Goal: Task Accomplishment & Management: Use online tool/utility

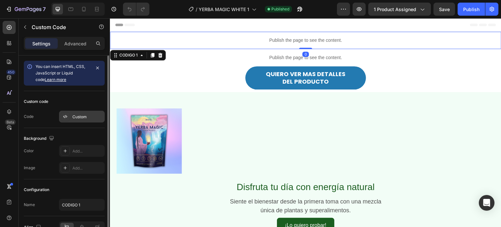
click at [79, 118] on div "Custom" at bounding box center [87, 117] width 31 height 6
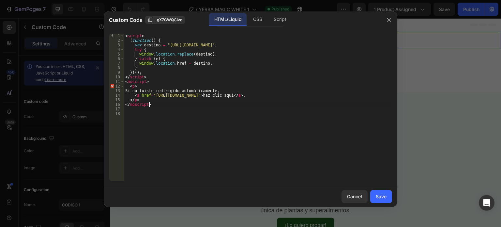
click at [157, 106] on div "< script > ( function ( ) { var destino = "[URL][DOMAIN_NAME]" ; try { window .…" at bounding box center [258, 112] width 268 height 156
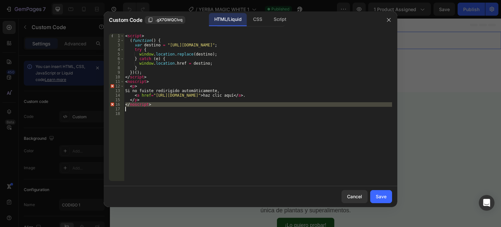
click at [157, 106] on div "< script > ( function ( ) { var destino = "[URL][DOMAIN_NAME]" ; try { window .…" at bounding box center [258, 112] width 268 height 156
click at [157, 106] on div "< script > ( function ( ) { var destino = "[URL][DOMAIN_NAME]" ; try { window .…" at bounding box center [258, 107] width 268 height 147
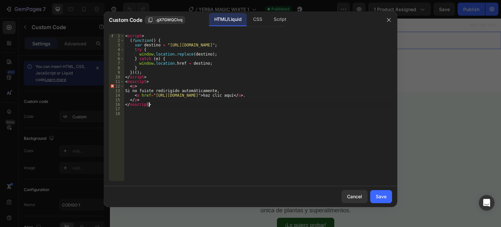
click at [157, 106] on div "< script > ( function ( ) { var destino = "[URL][DOMAIN_NAME]" ; try { window .…" at bounding box center [258, 112] width 268 height 156
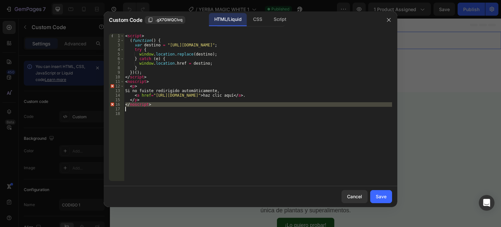
click at [157, 106] on div "< script > ( function ( ) { var destino = "[URL][DOMAIN_NAME]" ; try { window .…" at bounding box center [258, 112] width 268 height 156
type textarea "</noscript>"
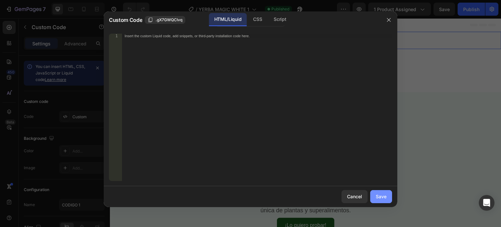
click at [381, 200] on button "Save" at bounding box center [381, 196] width 22 height 13
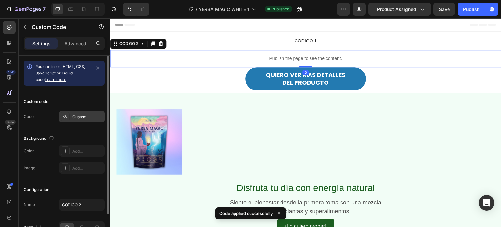
click at [83, 117] on div "Custom" at bounding box center [87, 117] width 31 height 6
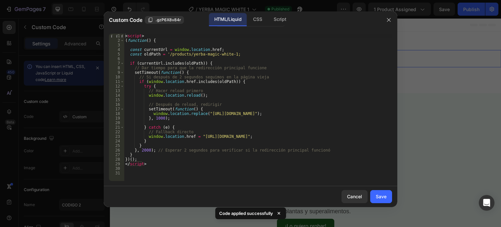
type textarea "window.location.replace("[URL][DOMAIN_NAME]");"
click at [161, 115] on div "< script > ( function ( ) { const currentUrl = window . location . href ; const…" at bounding box center [258, 112] width 268 height 156
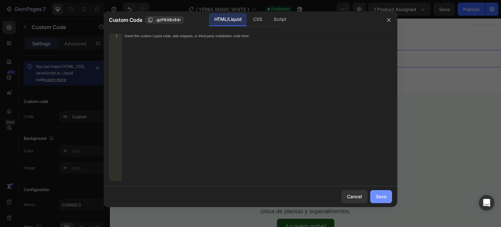
click at [384, 198] on div "Save" at bounding box center [381, 196] width 11 height 7
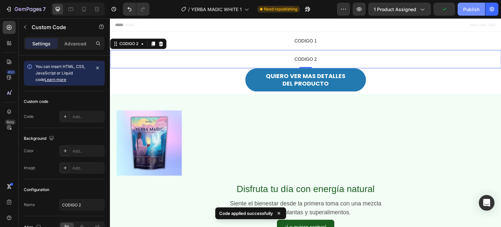
click at [480, 11] on button "Publish" at bounding box center [471, 9] width 27 height 13
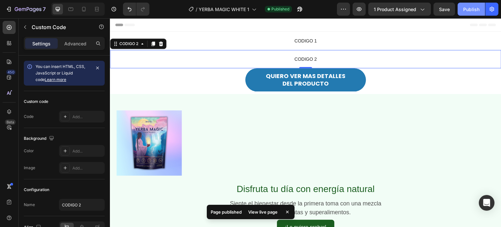
click at [480, 11] on button "Publish" at bounding box center [471, 9] width 27 height 13
